Goal: Task Accomplishment & Management: Manage account settings

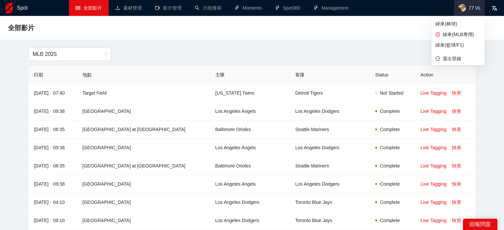
click at [470, 12] on span "77 VL" at bounding box center [469, 8] width 31 height 16
click at [473, 22] on span "緯來(棒球)" at bounding box center [458, 23] width 45 height 7
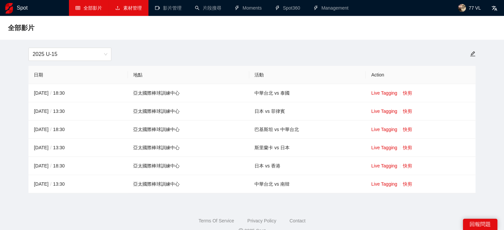
click at [137, 5] on link "素材管理" at bounding box center [128, 7] width 27 height 5
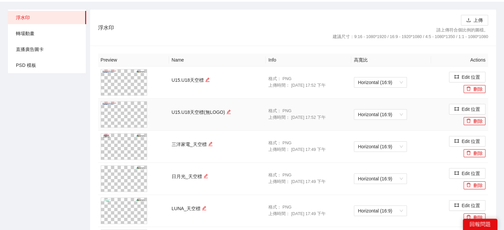
scroll to position [51, 0]
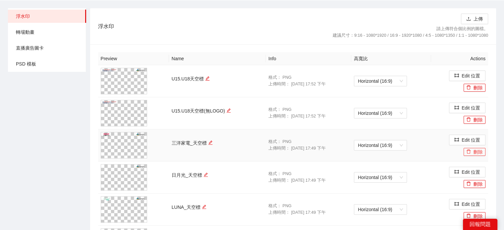
click at [472, 153] on button "刪除" at bounding box center [475, 152] width 22 height 8
click at [484, 134] on span "Yes" at bounding box center [487, 132] width 8 height 7
click at [471, 152] on icon "delete" at bounding box center [468, 151] width 5 height 5
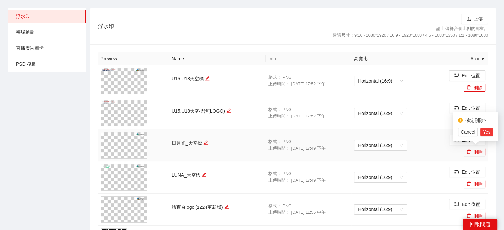
click at [487, 132] on span "Yes" at bounding box center [487, 132] width 8 height 7
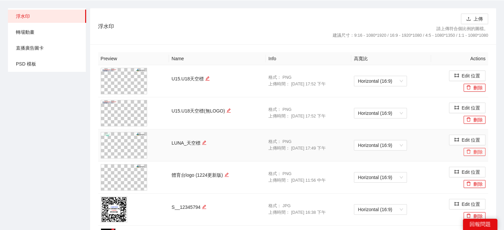
click at [473, 152] on button "刪除" at bounding box center [475, 152] width 22 height 8
click at [488, 134] on span "Yes" at bounding box center [487, 132] width 8 height 7
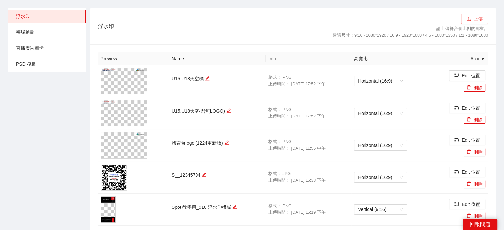
click at [470, 21] on span "upload" at bounding box center [468, 19] width 5 height 5
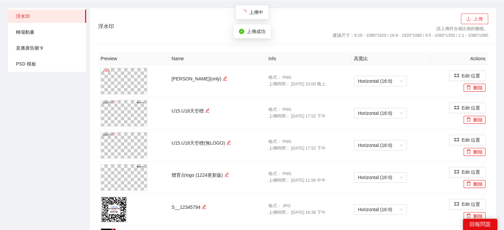
click at [469, 17] on icon "upload" at bounding box center [468, 19] width 5 height 5
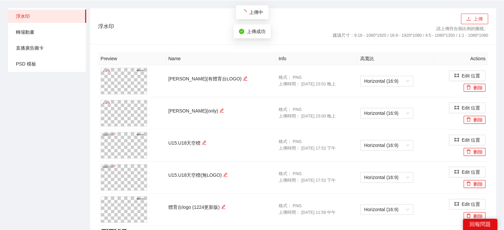
click at [475, 17] on button "上傳" at bounding box center [474, 19] width 27 height 11
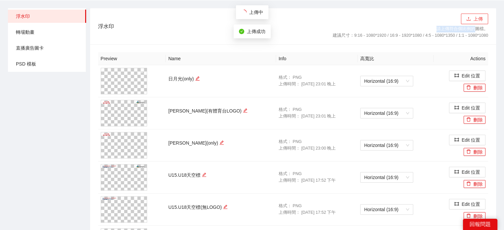
drag, startPoint x: 473, startPoint y: 24, endPoint x: 474, endPoint y: 18, distance: 6.0
click at [474, 18] on div "上傳 請上傳符合個比例的圖檔。 建議尺寸：9:16 - 1080*1920 / 16:9 - 1920*1080 / 4:5 - 1080*1350 / 1:…" at bounding box center [410, 27] width 155 height 26
click at [474, 18] on button "上傳" at bounding box center [474, 19] width 27 height 11
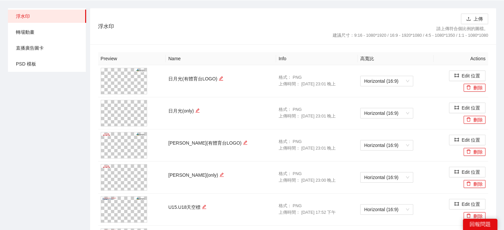
click at [206, 28] on div "浮水印" at bounding box center [215, 26] width 235 height 19
click at [62, 31] on span "轉場動畫" at bounding box center [48, 32] width 65 height 13
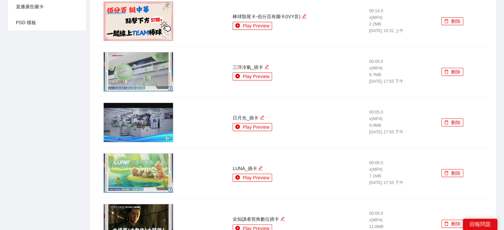
scroll to position [92, 0]
click at [453, 122] on button "刪除" at bounding box center [453, 122] width 22 height 8
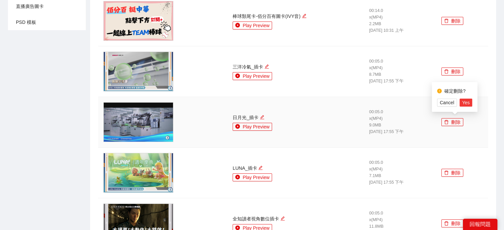
click at [464, 104] on span "Yes" at bounding box center [466, 102] width 8 height 7
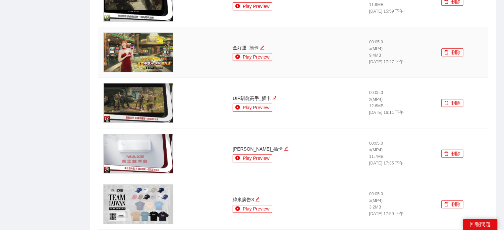
scroll to position [502, 0]
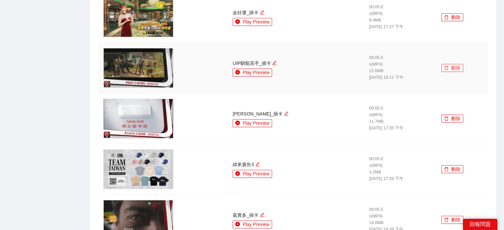
click at [455, 66] on button "刪除" at bounding box center [453, 68] width 22 height 8
click at [467, 43] on div "確定刪除?" at bounding box center [454, 37] width 35 height 13
click at [466, 47] on span "Yes" at bounding box center [466, 47] width 8 height 7
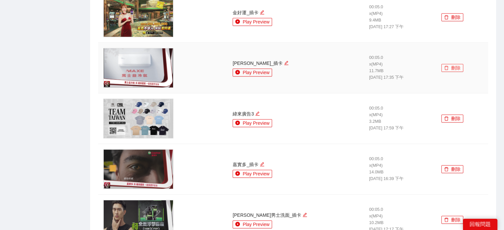
click at [457, 69] on button "刪除" at bounding box center [453, 68] width 22 height 8
click at [463, 48] on span "Yes" at bounding box center [466, 47] width 8 height 7
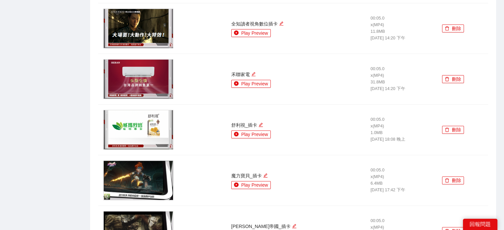
scroll to position [0, 0]
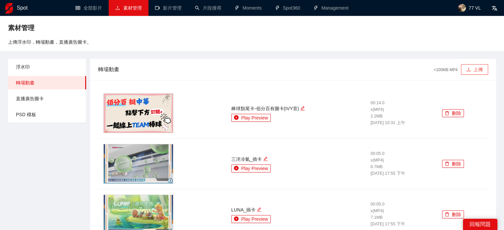
click at [467, 73] on button "上傳" at bounding box center [474, 69] width 27 height 11
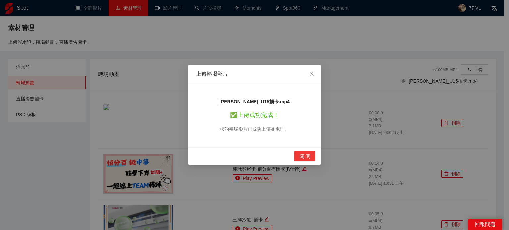
click at [311, 153] on button "關 閉" at bounding box center [304, 156] width 21 height 11
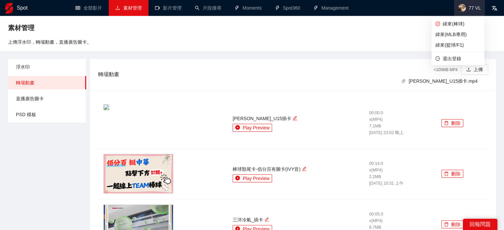
click at [465, 9] on img at bounding box center [462, 8] width 8 height 8
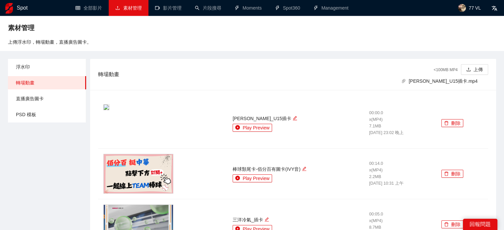
click at [402, 34] on div "素材管理" at bounding box center [252, 27] width 488 height 13
click at [464, 68] on button "上傳" at bounding box center [474, 69] width 27 height 11
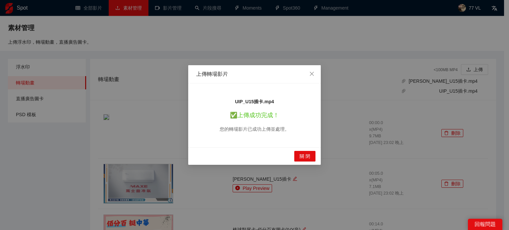
click at [404, 82] on div "上傳轉場影片 UIP_U15插卡.mp4 ✅ 上傳成功完成！ 您的轉場影片已成功上傳並處理。 關 閉" at bounding box center [254, 115] width 509 height 230
click at [316, 78] on span "Close" at bounding box center [312, 74] width 18 height 18
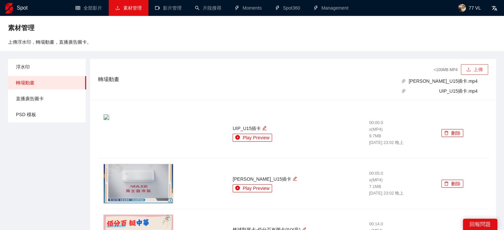
click at [477, 69] on button "上傳" at bounding box center [474, 69] width 27 height 11
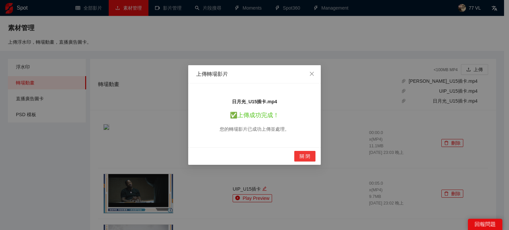
click at [303, 151] on button "關 閉" at bounding box center [304, 156] width 21 height 11
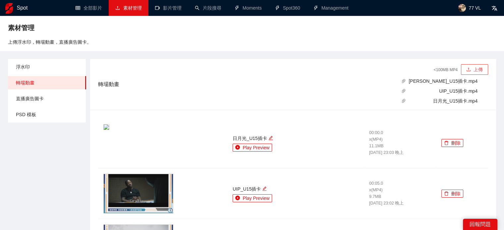
click at [474, 66] on button "上傳" at bounding box center [474, 69] width 27 height 11
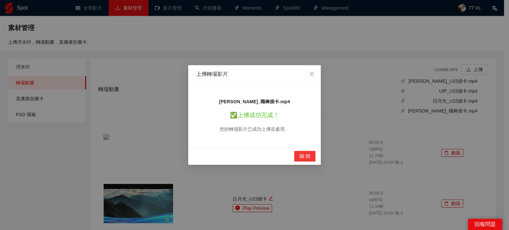
click at [304, 153] on span "關 閉" at bounding box center [305, 156] width 11 height 7
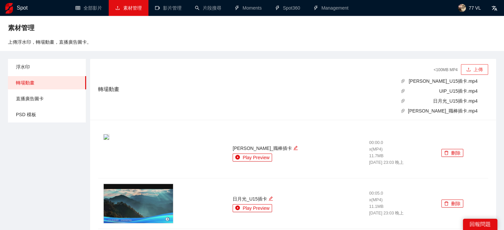
click at [470, 70] on icon "upload" at bounding box center [468, 69] width 5 height 5
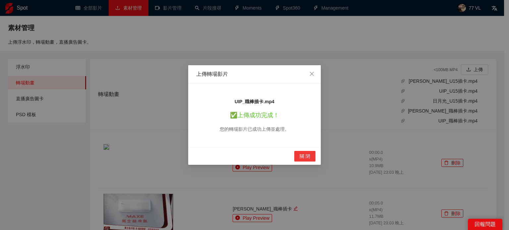
click at [311, 154] on button "關 閉" at bounding box center [304, 156] width 21 height 11
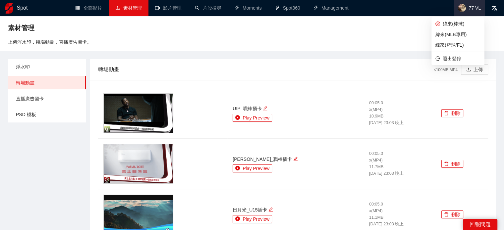
click at [475, 8] on span "77 VL" at bounding box center [475, 8] width 12 height 0
click at [465, 35] on span "緯來(MLB專用)" at bounding box center [458, 34] width 45 height 7
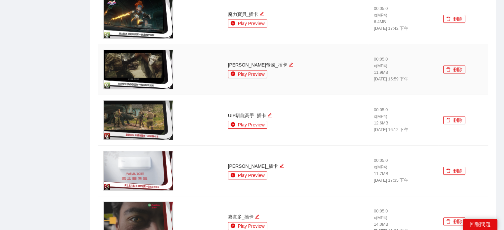
scroll to position [146, 0]
click at [456, 120] on button "刪除" at bounding box center [454, 120] width 22 height 8
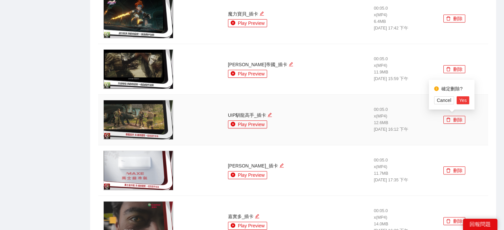
click at [463, 97] on span "Yes" at bounding box center [463, 100] width 8 height 7
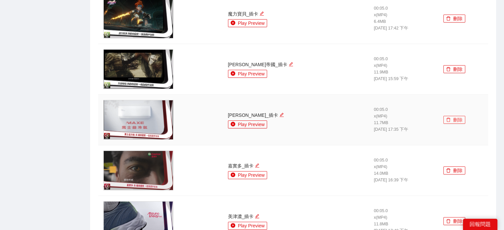
click at [454, 119] on button "刪除" at bounding box center [454, 120] width 22 height 8
click at [464, 99] on span "Yes" at bounding box center [463, 100] width 8 height 7
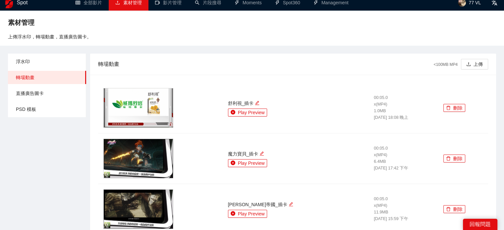
scroll to position [0, 0]
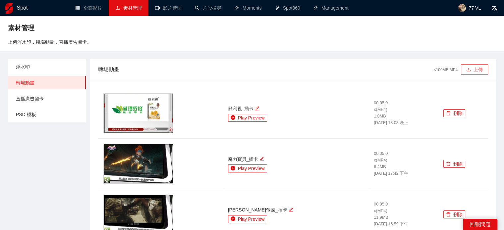
click at [474, 66] on button "上傳" at bounding box center [474, 69] width 27 height 11
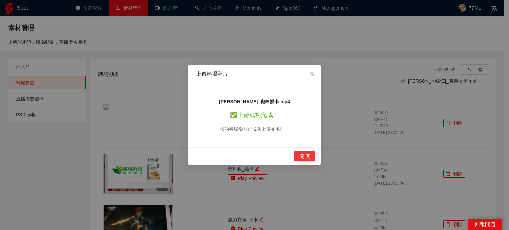
click at [305, 158] on span "關 閉" at bounding box center [305, 156] width 11 height 7
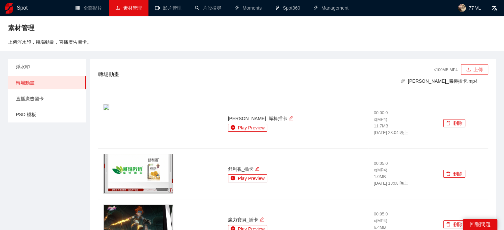
click at [468, 71] on icon "upload" at bounding box center [469, 70] width 4 height 4
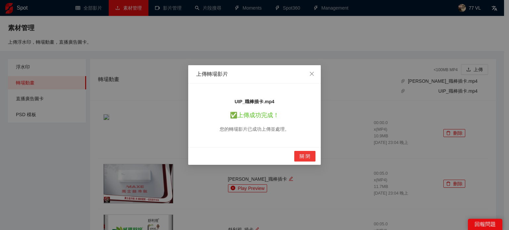
click at [306, 157] on span "關 閉" at bounding box center [305, 156] width 11 height 7
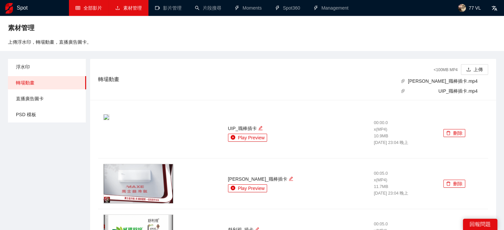
click at [99, 5] on link "全部影片" at bounding box center [89, 7] width 27 height 5
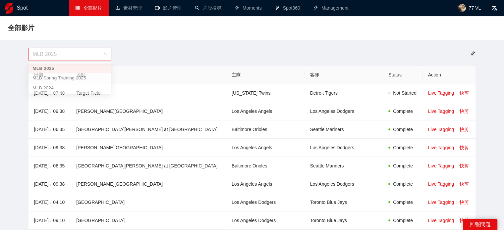
click at [97, 55] on span "MLB 2025" at bounding box center [69, 54] width 75 height 13
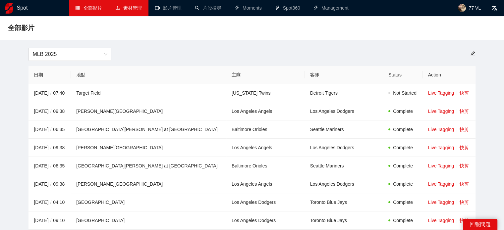
click at [128, 6] on link "素材管理" at bounding box center [128, 7] width 27 height 5
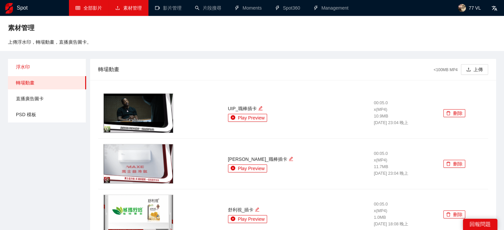
click at [43, 68] on span "浮水印" at bounding box center [48, 66] width 65 height 13
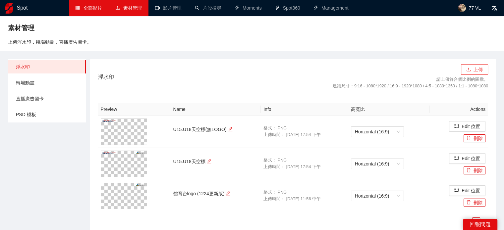
click at [480, 67] on button "上傳" at bounding box center [474, 69] width 27 height 11
click at [77, 82] on span "轉場動畫" at bounding box center [48, 82] width 65 height 13
